Goal: Use online tool/utility

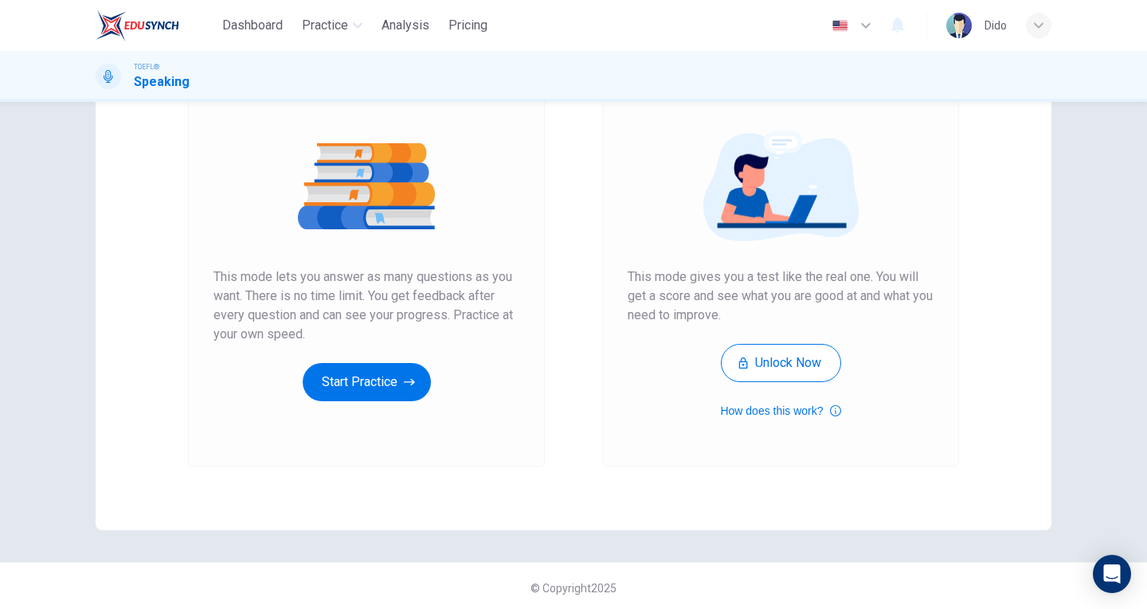
scroll to position [161, 0]
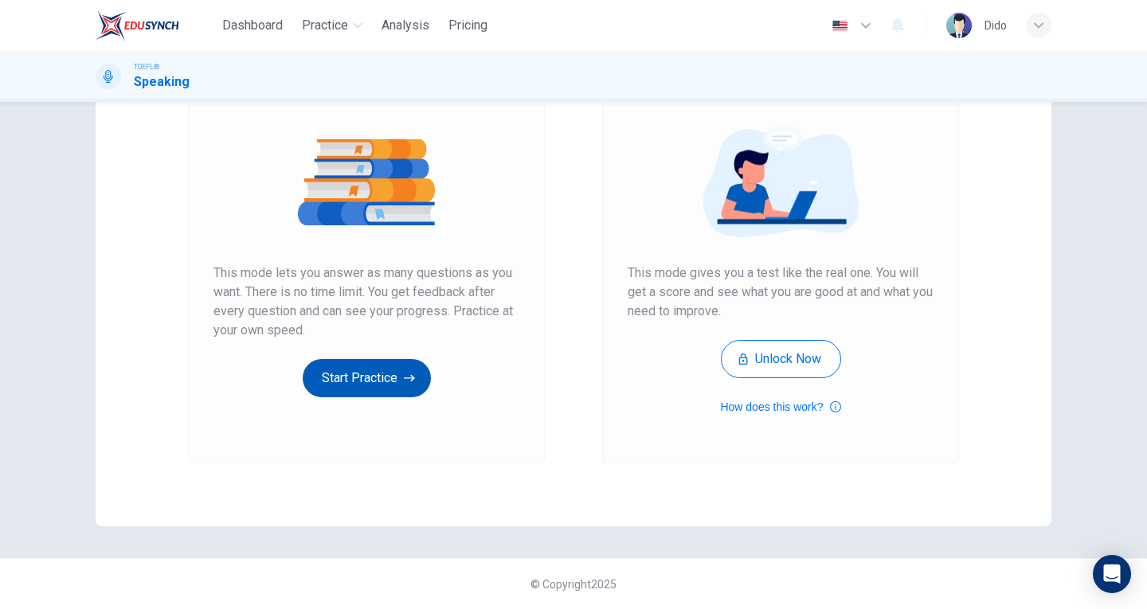
click at [387, 390] on button "Start Practice" at bounding box center [367, 378] width 128 height 38
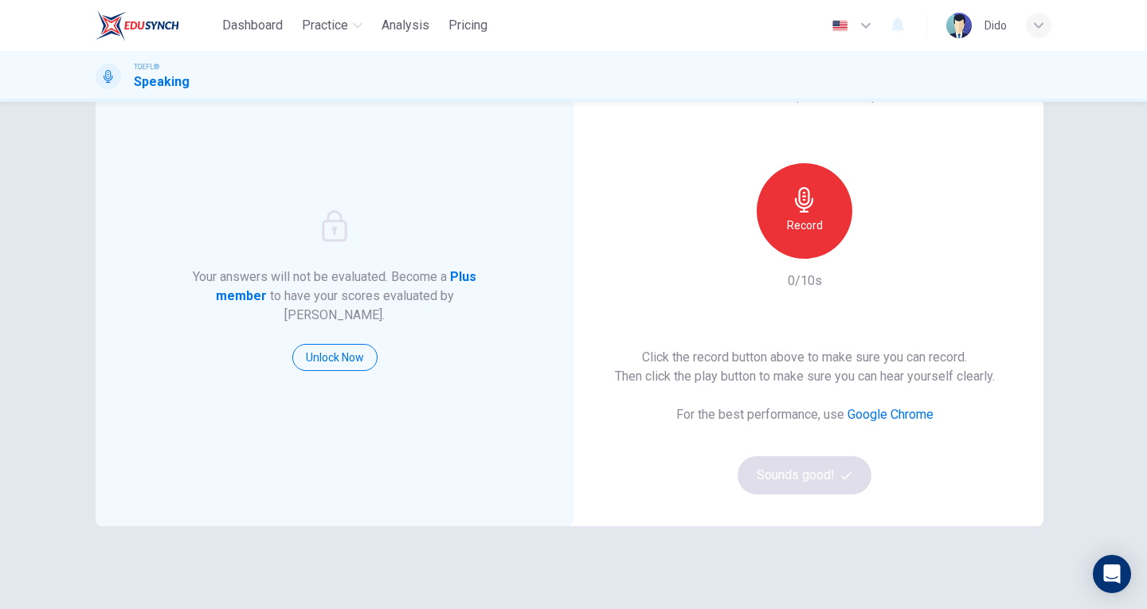
scroll to position [80, 0]
click at [789, 224] on h6 "Record" at bounding box center [805, 224] width 36 height 19
click at [799, 210] on icon "button" at bounding box center [804, 198] width 18 height 25
click at [793, 486] on button "Sounds good!" at bounding box center [805, 475] width 134 height 38
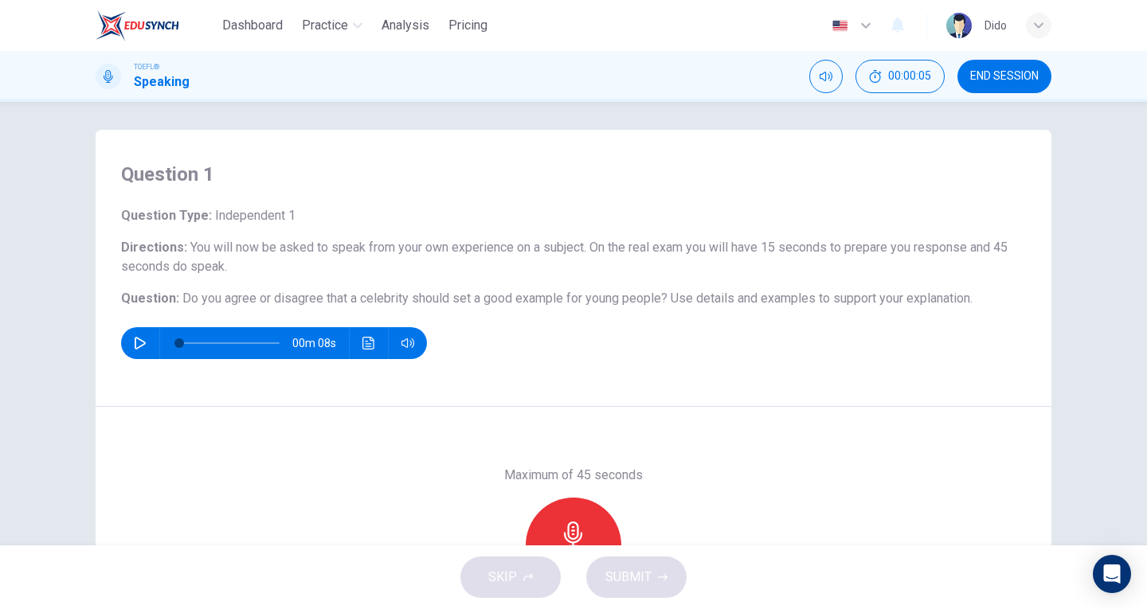
scroll to position [0, 0]
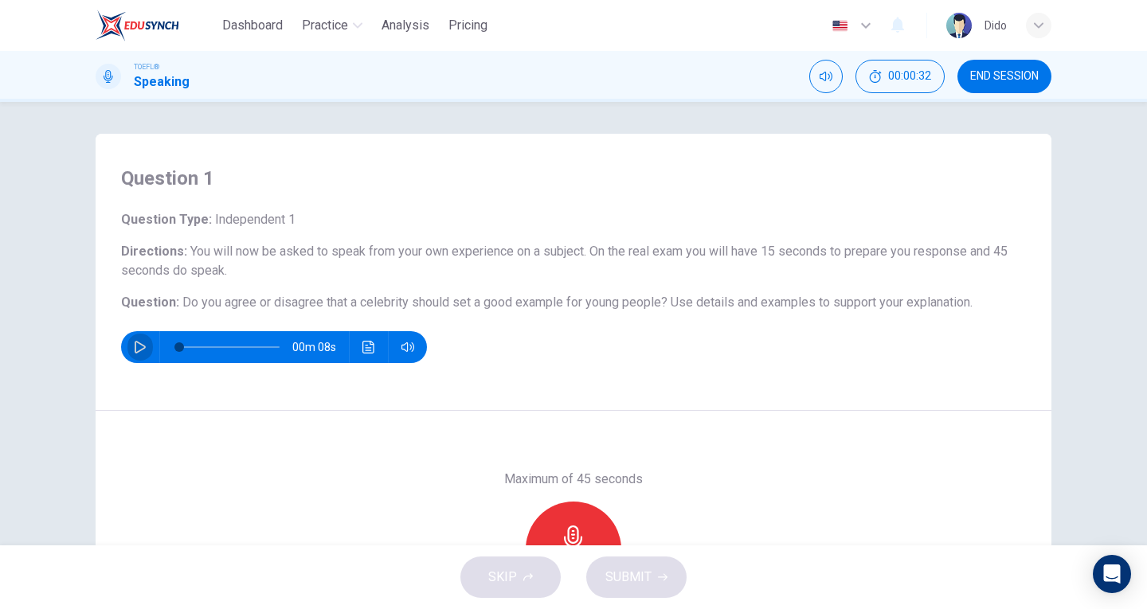
click at [135, 348] on icon "button" at bounding box center [140, 347] width 13 height 13
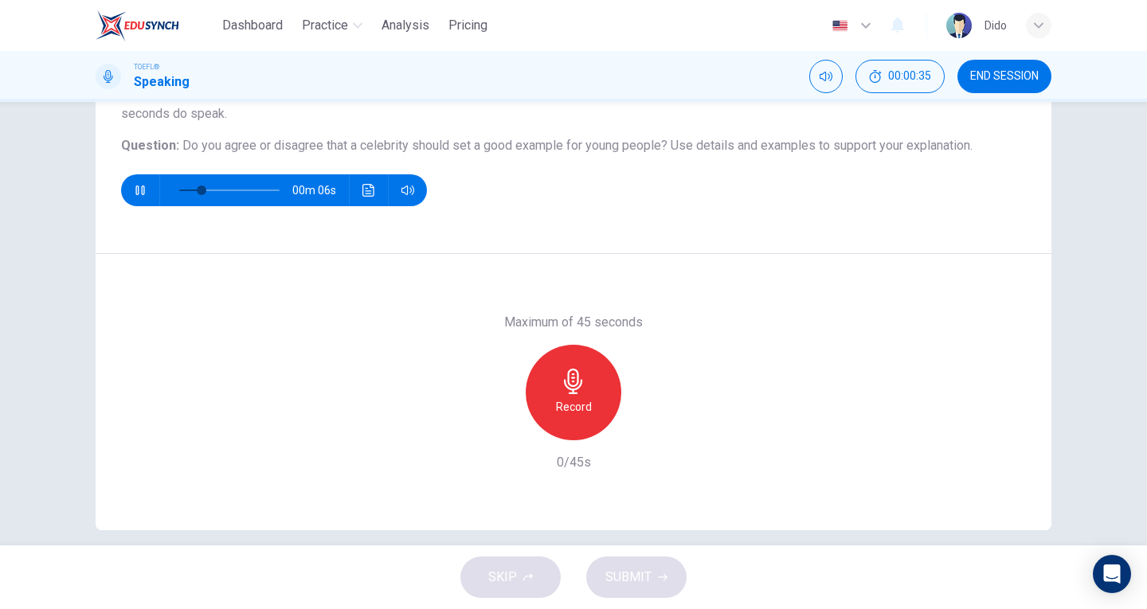
scroll to position [159, 0]
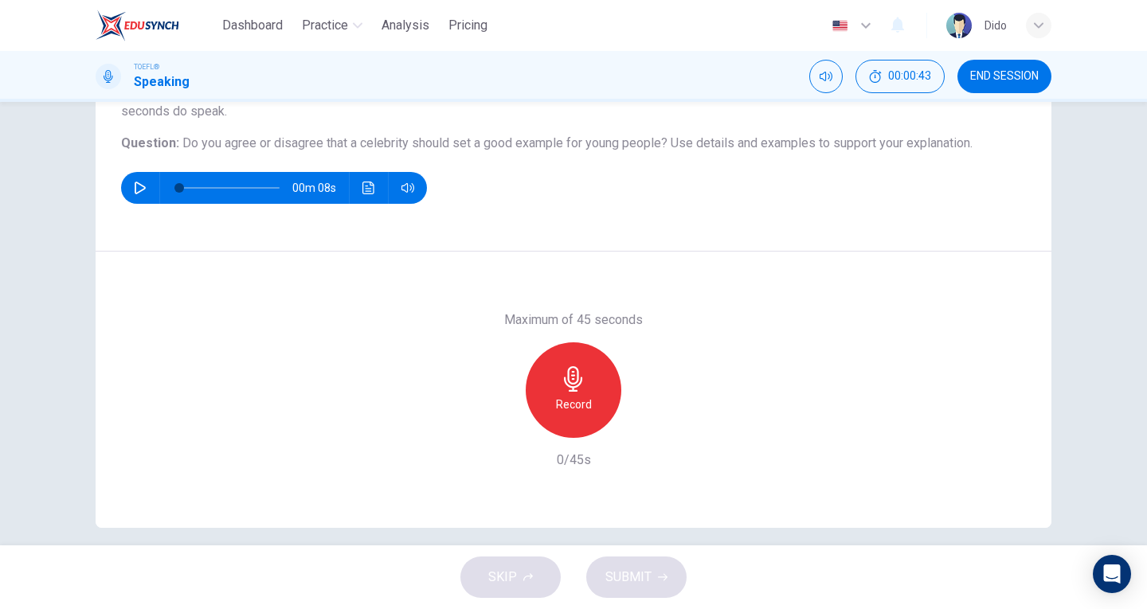
click at [137, 183] on icon "button" at bounding box center [140, 188] width 13 height 13
type input "0"
click at [924, 331] on div "Maximum of 45 seconds Record 0/45s" at bounding box center [574, 390] width 956 height 276
